Goal: Task Accomplishment & Management: Use online tool/utility

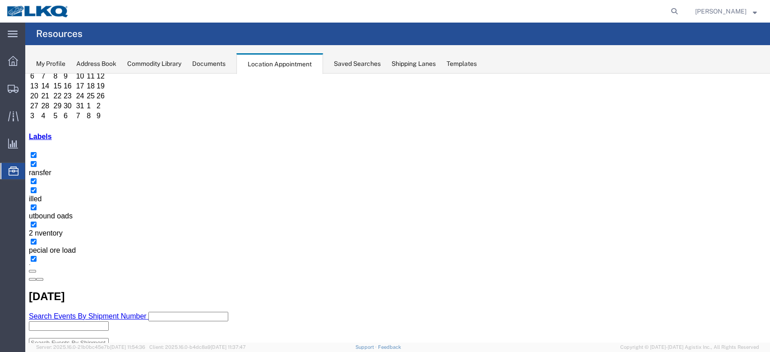
scroll to position [120, 0]
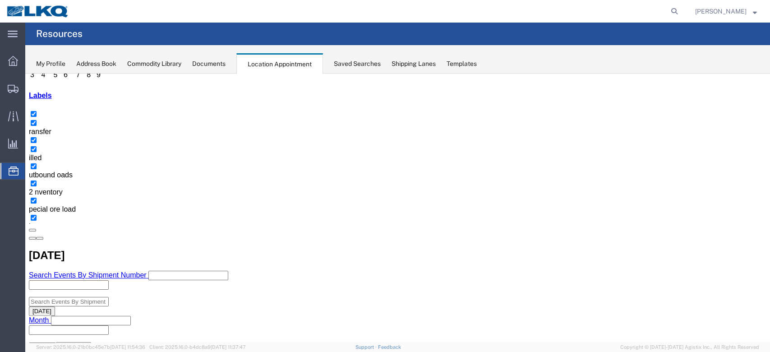
select select "100"
select select "1"
select select
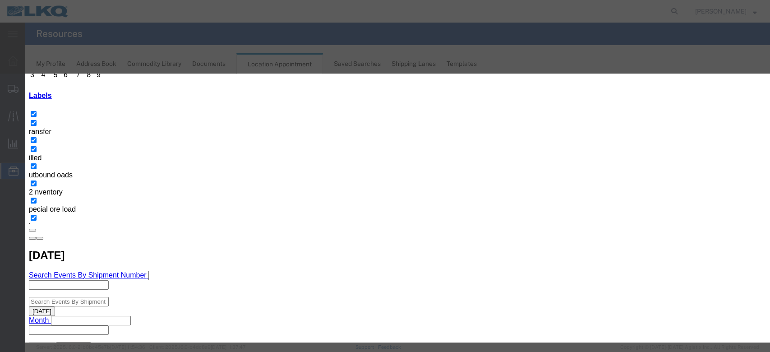
scroll to position [90, 0]
type input "de"
select select "40"
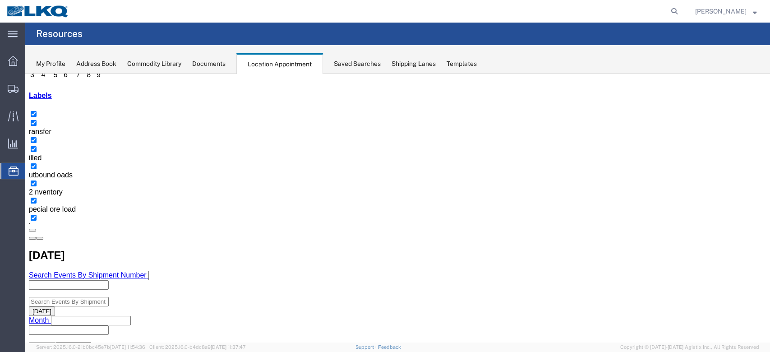
scroll to position [0, 0]
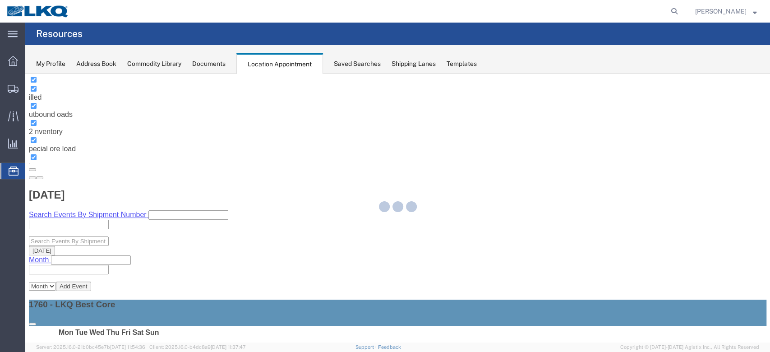
select select "100"
select select "1"
select select
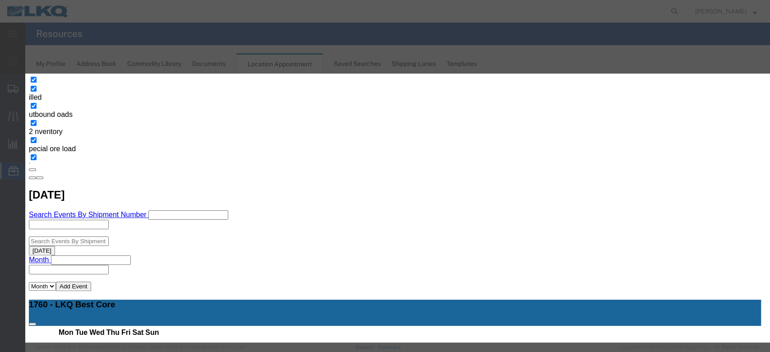
scroll to position [90, 0]
type input "de"
select select "40"
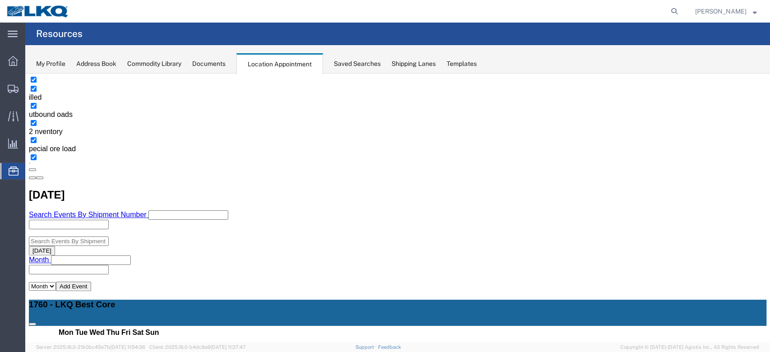
scroll to position [0, 0]
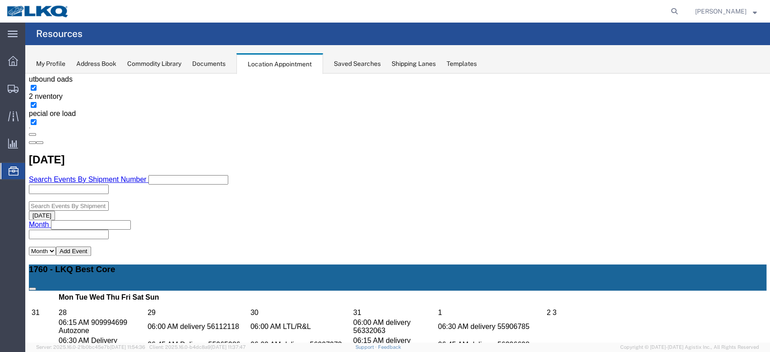
scroll to position [343, 0]
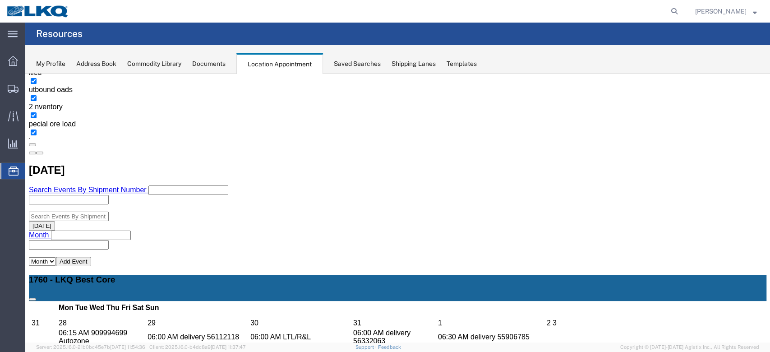
scroll to position [223, 0]
